Goal: Use online tool/utility: Utilize a website feature to perform a specific function

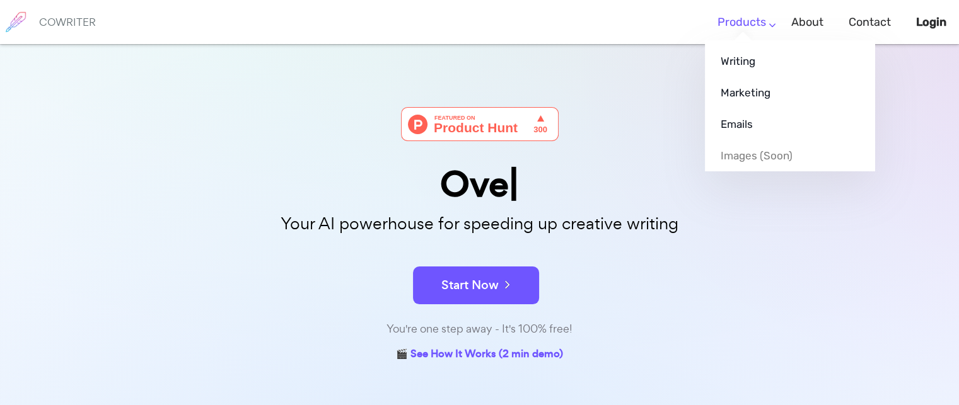
click at [751, 40] on ul "Writing Marketing Emails Images (soon)" at bounding box center [790, 105] width 170 height 131
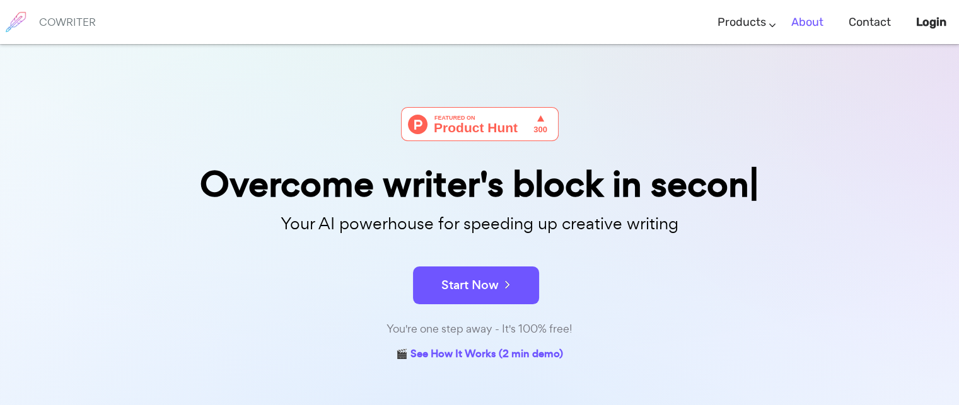
click at [817, 27] on link "About" at bounding box center [807, 22] width 32 height 37
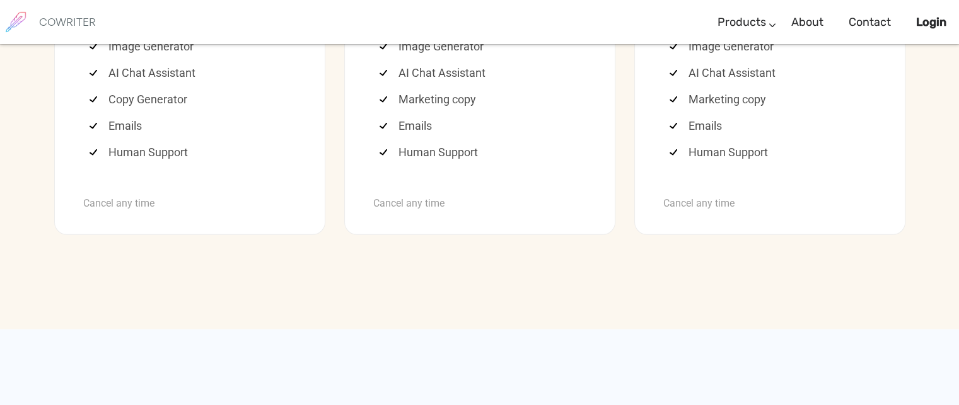
scroll to position [3529, 0]
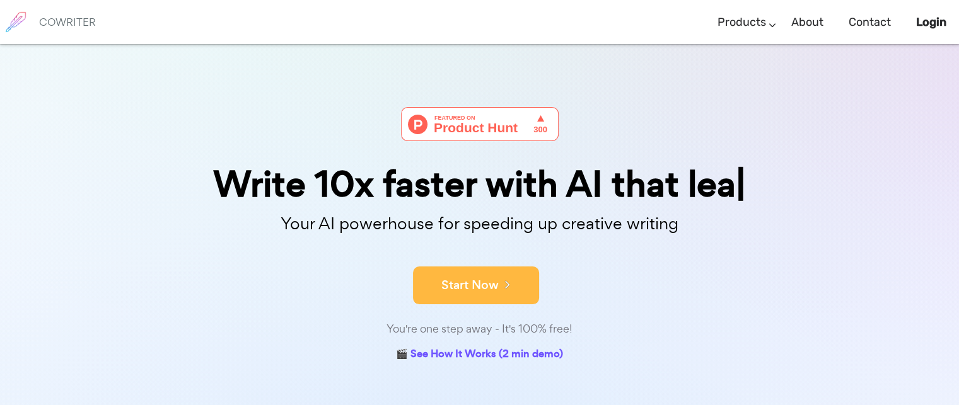
click at [487, 280] on button "Start Now" at bounding box center [476, 286] width 126 height 38
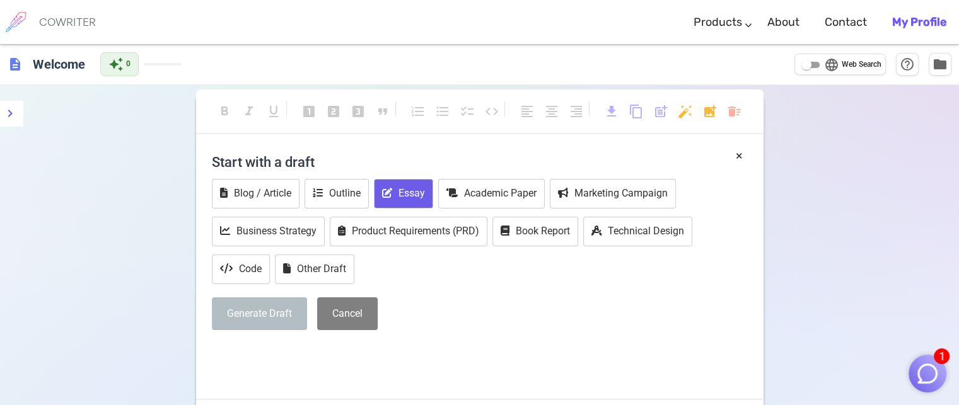
click at [415, 189] on button "Essay" at bounding box center [403, 194] width 59 height 30
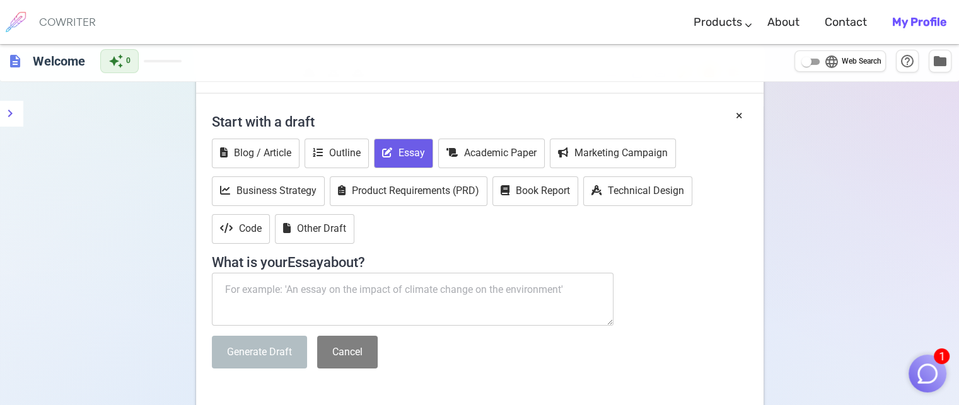
scroll to position [173, 0]
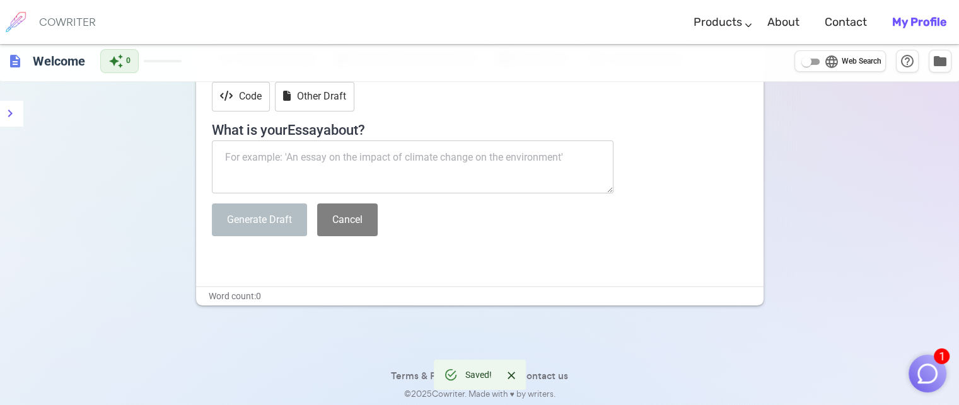
click at [349, 164] on textarea at bounding box center [413, 167] width 402 height 53
paste textarea "세상에 존재하는 이유는 그것을 증명한다 그 이유가 있음에도 그것을 잊고 있다 스스로 존재의 가치를 찾지 않는다 세상을 편하게 살기 위해 [PE…"
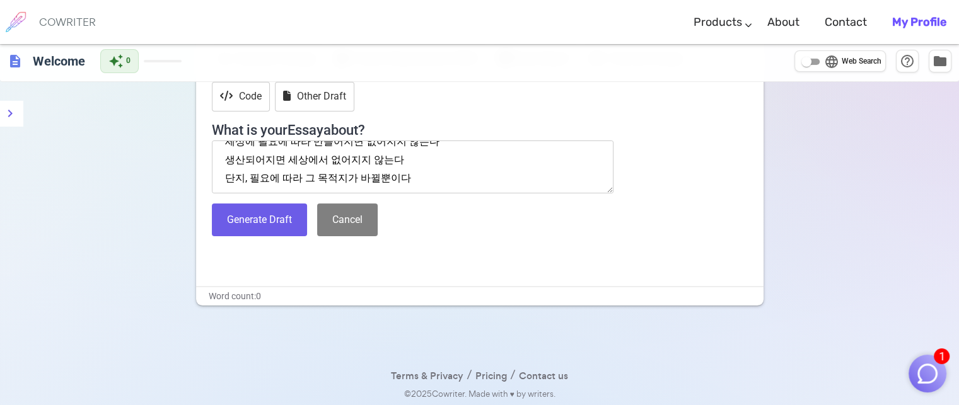
scroll to position [163, 0]
click at [439, 180] on textarea "세상에 존재하는 이유는 그것을 증명한다 그 이유가 있음에도 그것을 잊고 있다 스스로 존재의 가치를 찾지 않는다 세상을 편하게 살기 위해 [PE…" at bounding box center [413, 167] width 402 height 53
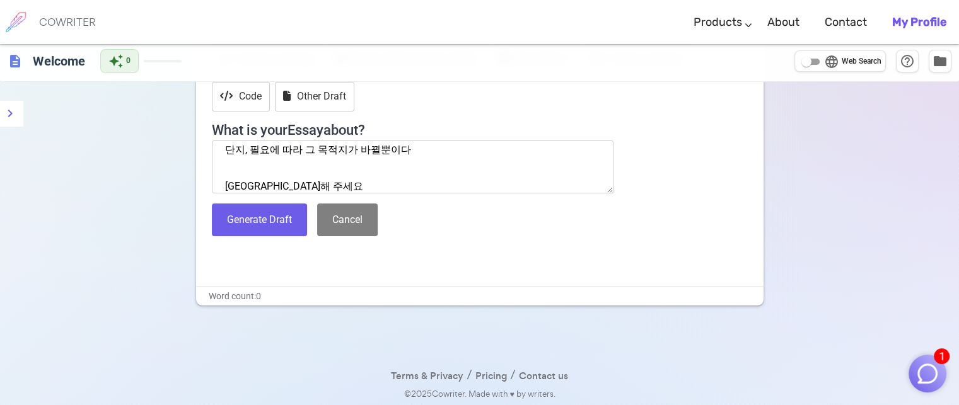
scroll to position [207, 0]
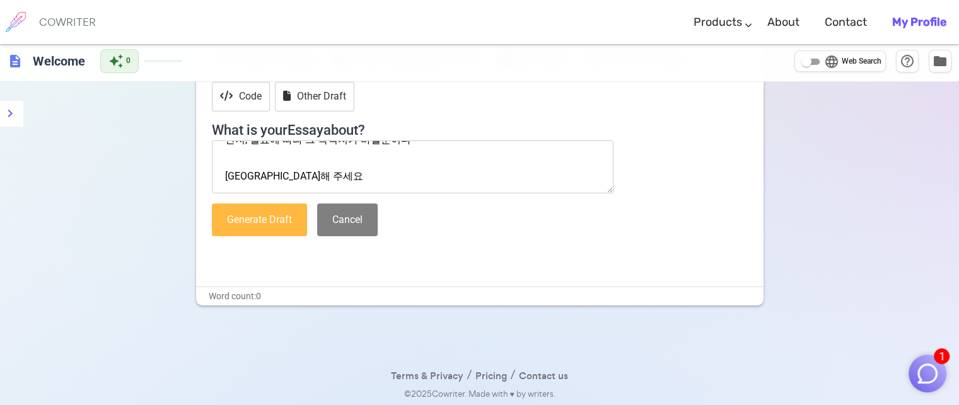
type textarea "세상에 존재하는 이유는 그것을 증명한다 그 이유가 있음에도 그것을 잊고 있다 스스로 존재의 가치를 찾지 않는다 세상을 편하게 살기 위해 [PE…"
click at [280, 212] on button "Generate Draft" at bounding box center [259, 220] width 95 height 33
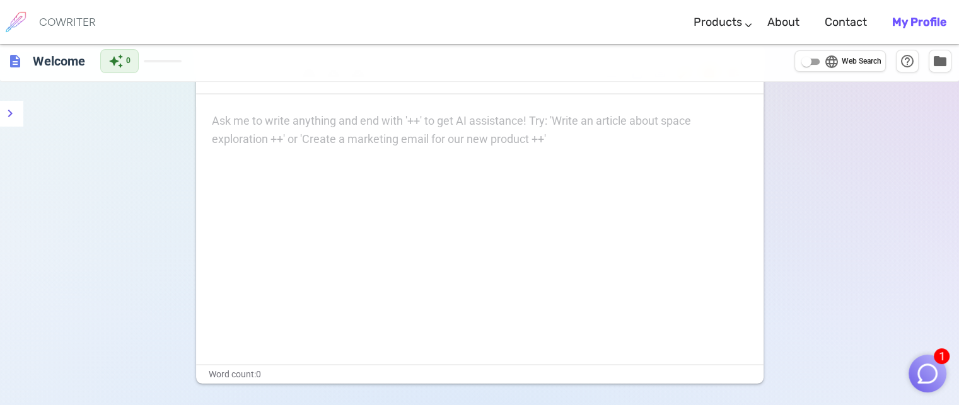
scroll to position [0, 0]
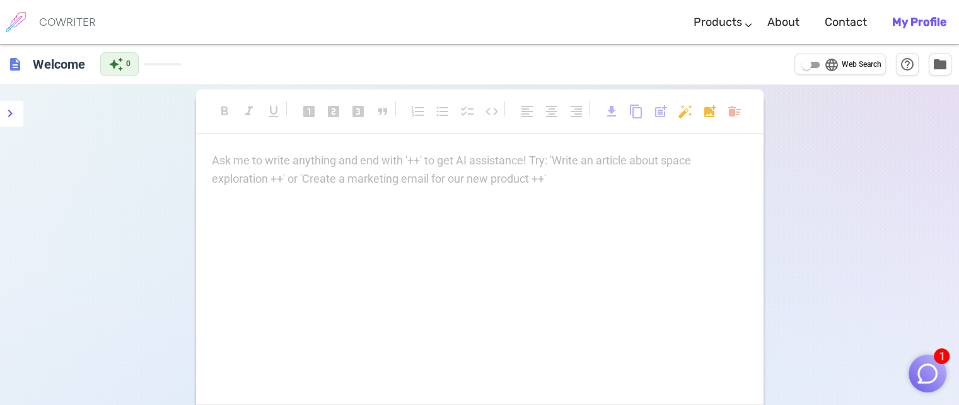
click at [248, 156] on p "Ask me to write anything and end with '++' to get AI assistance! Try: 'Write an…" at bounding box center [480, 161] width 536 height 18
click at [507, 374] on icon "Close" at bounding box center [511, 375] width 13 height 13
